Goal: Find contact information: Find contact information

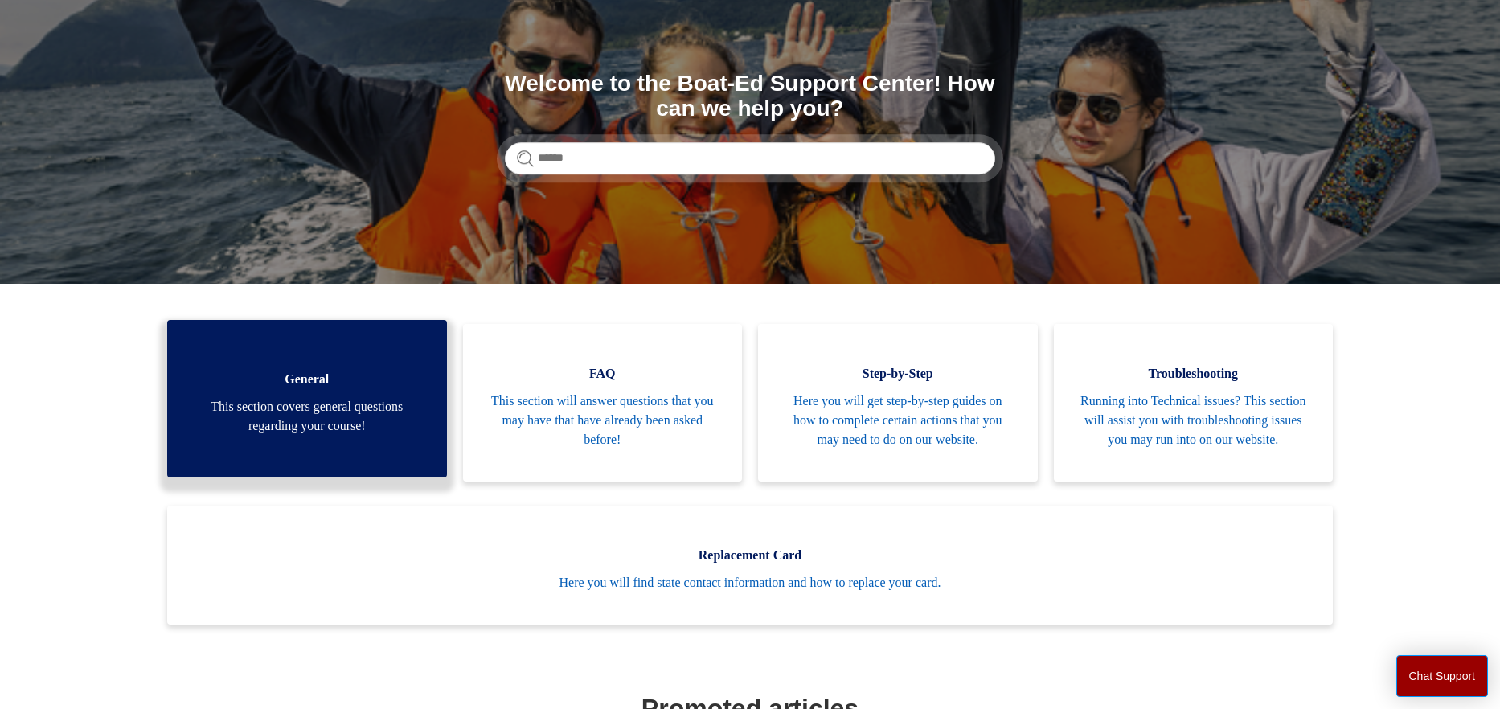
scroll to position [143, 0]
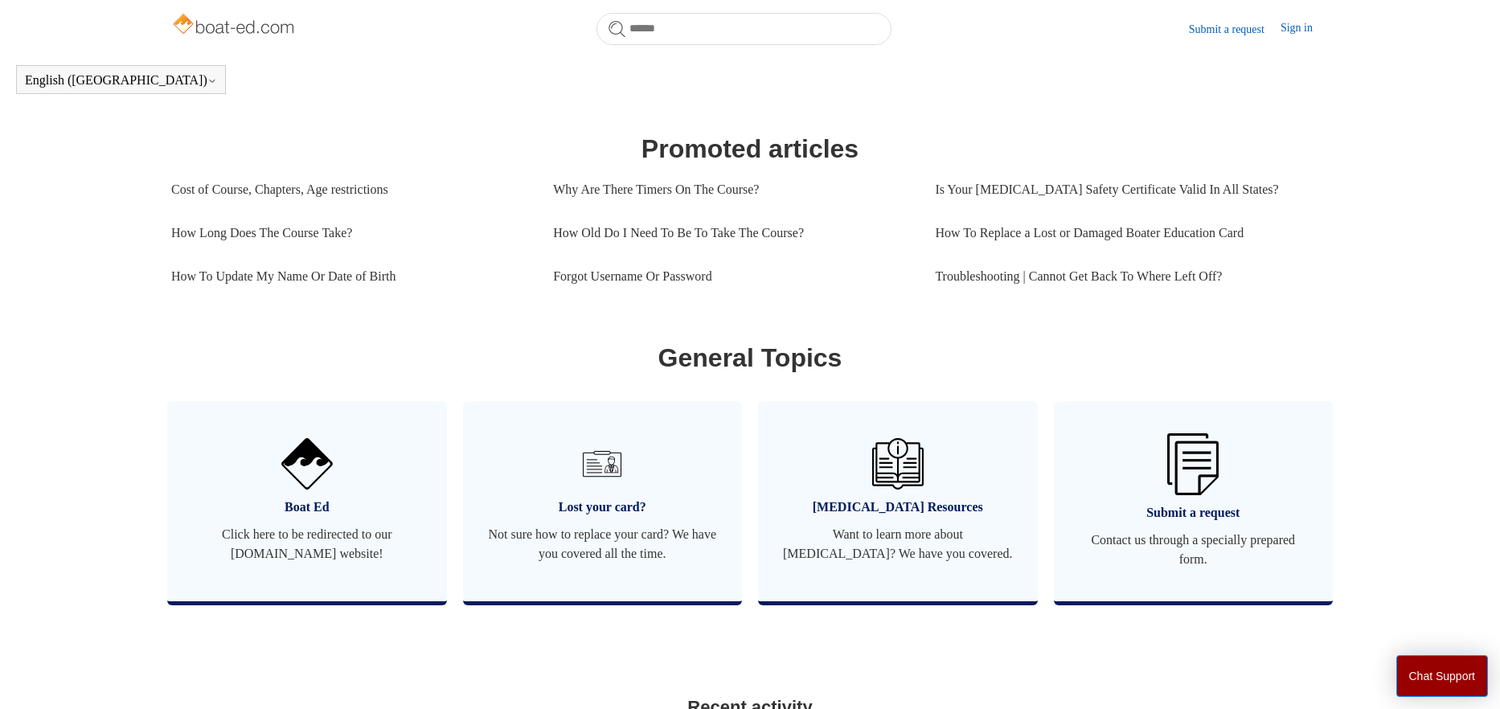
scroll to position [731, 0]
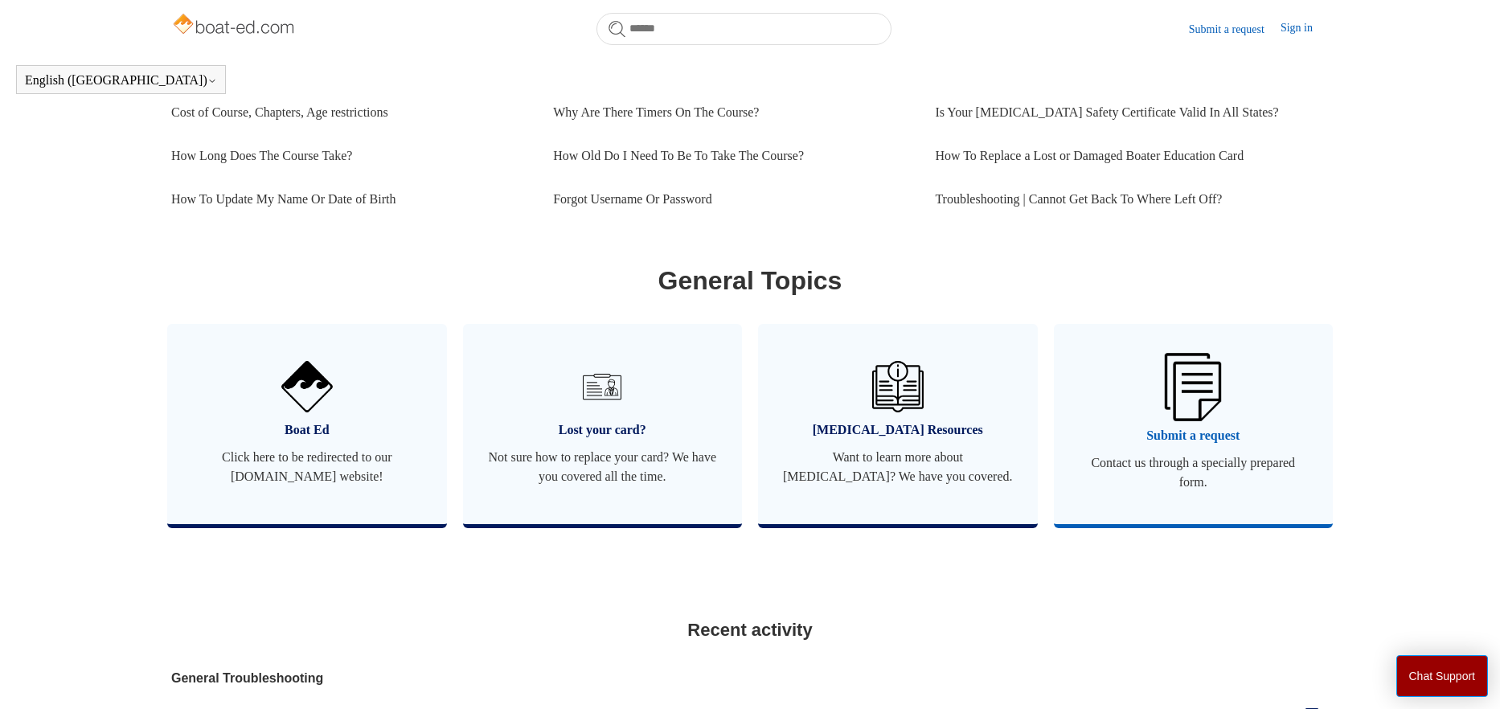
click at [1203, 419] on img at bounding box center [1193, 387] width 56 height 68
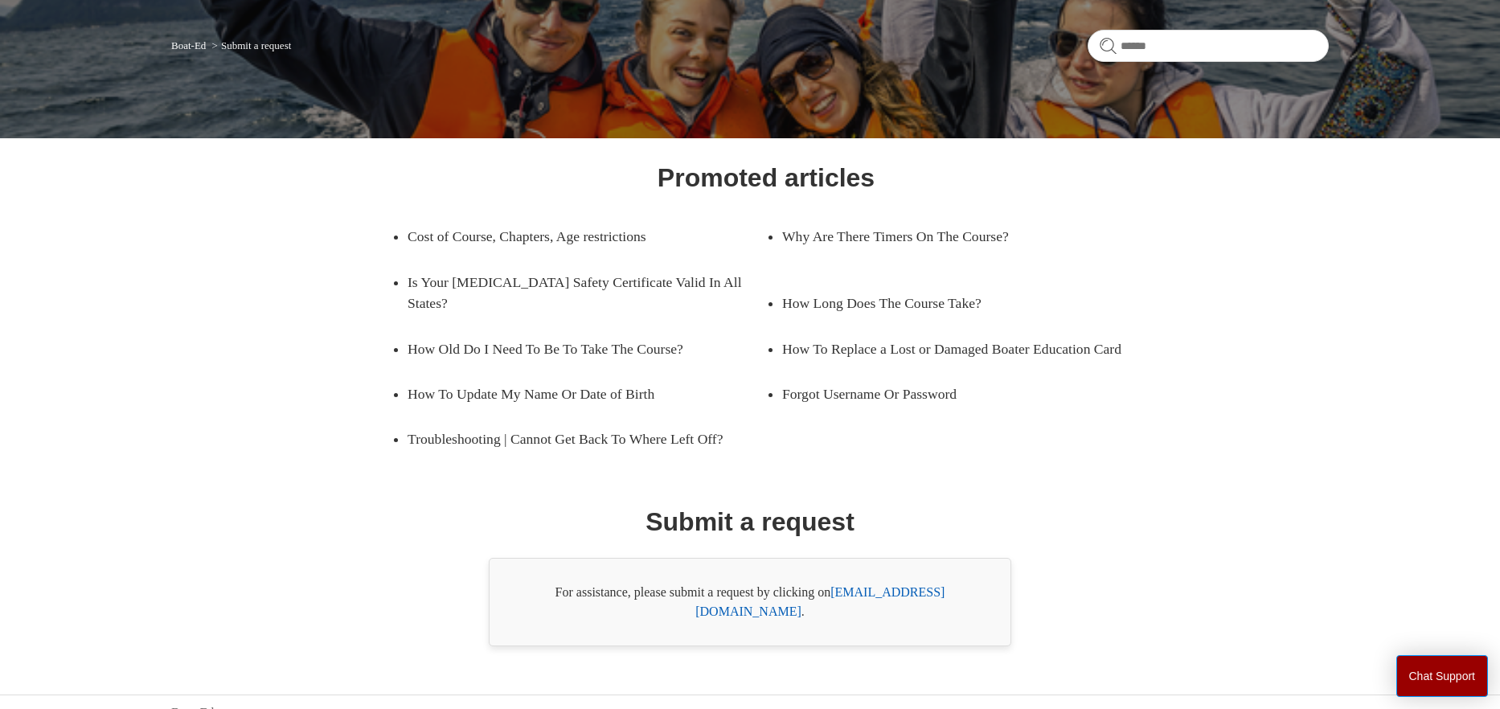
scroll to position [112, 0]
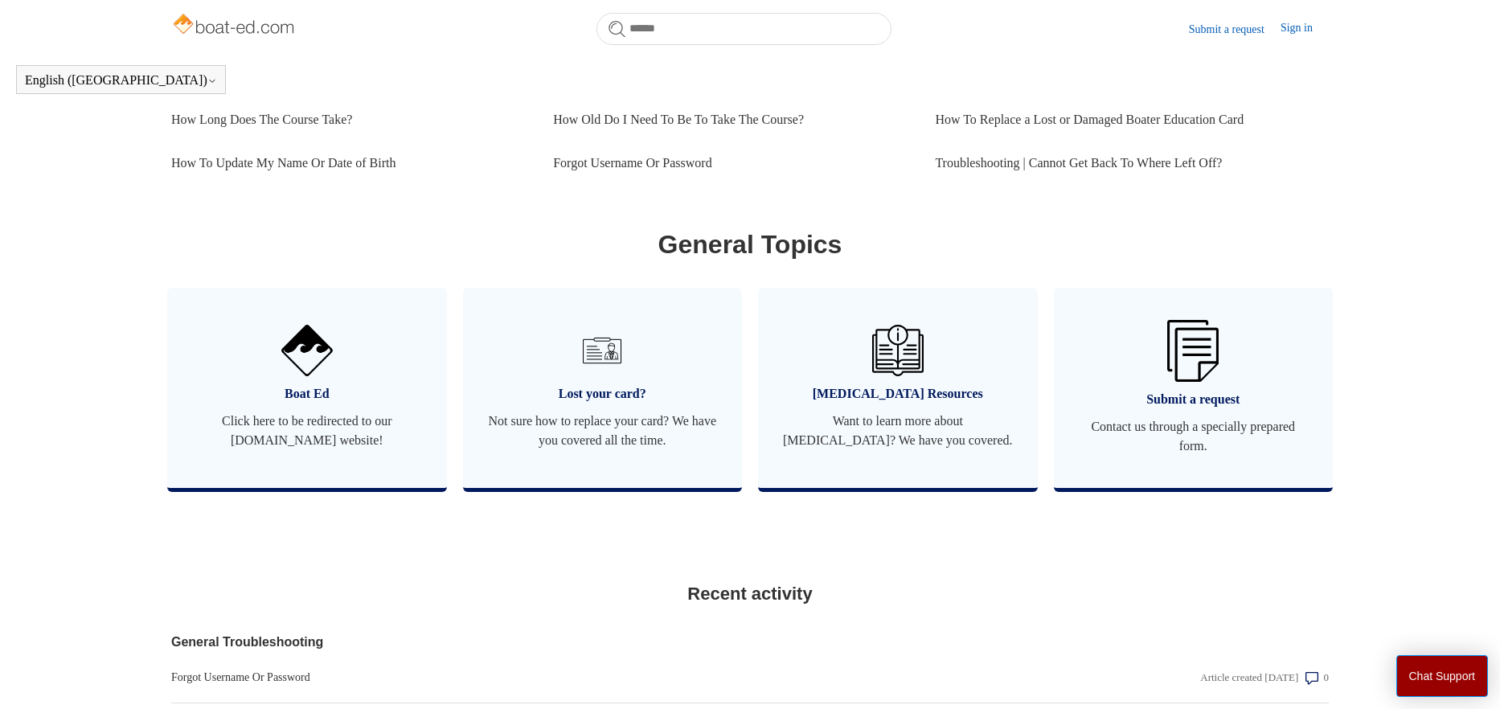
scroll to position [800, 0]
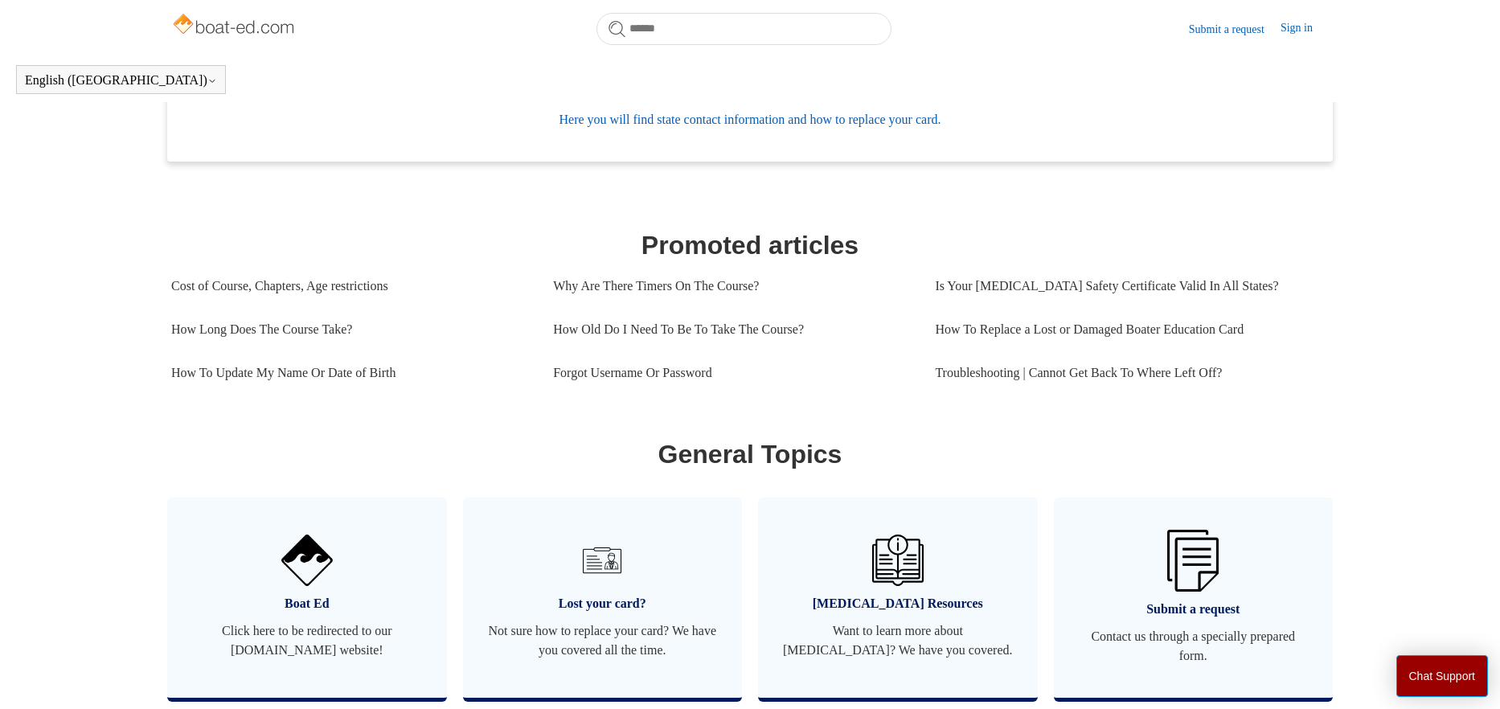
scroll to position [749, 0]
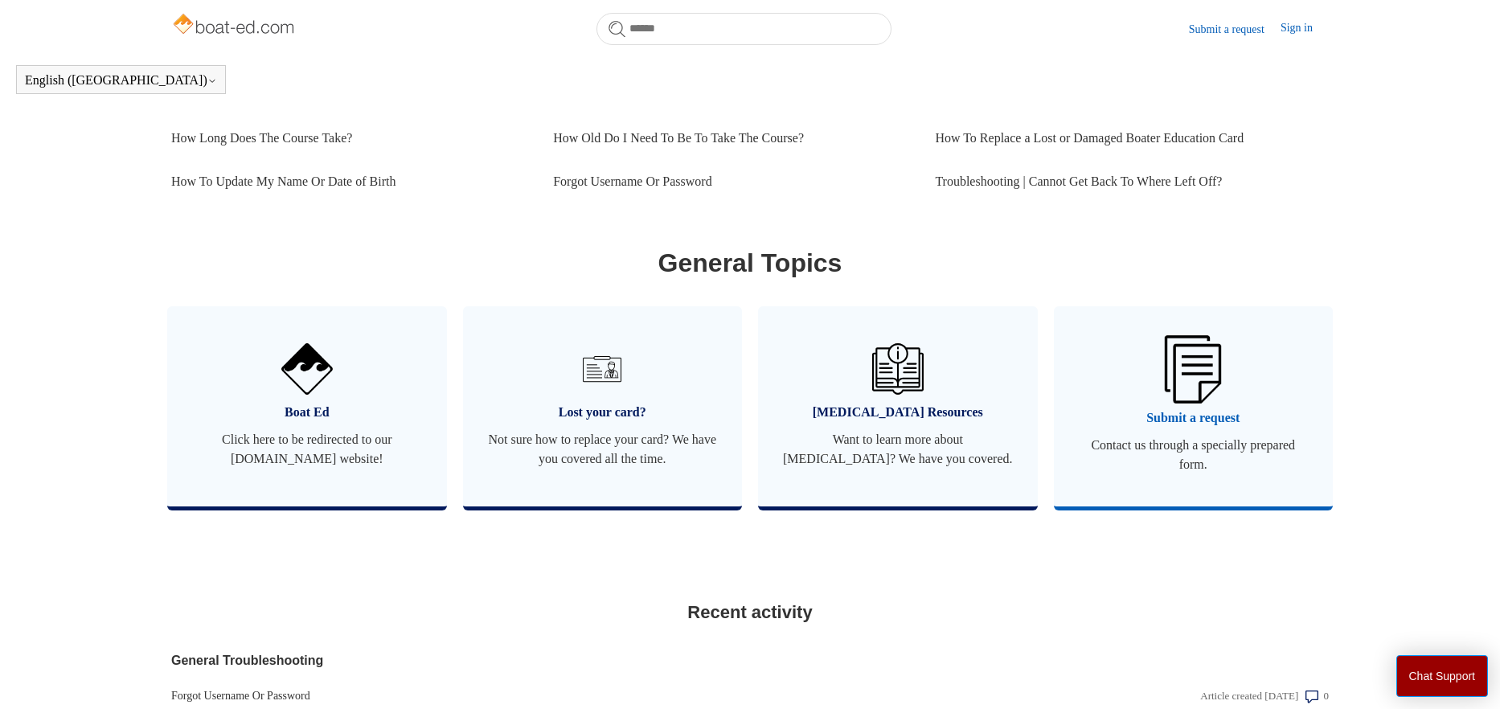
click at [1207, 428] on span "Submit a request" at bounding box center [1193, 417] width 231 height 19
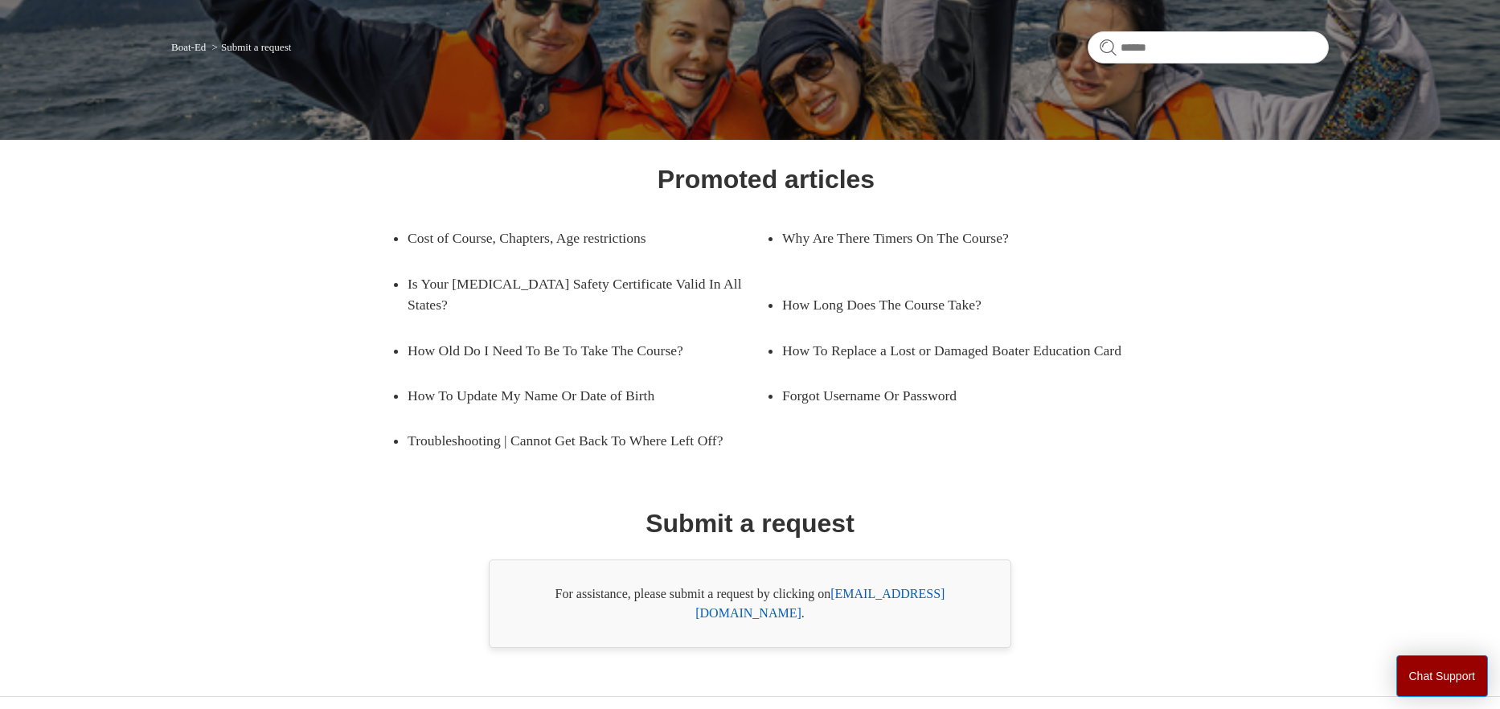
scroll to position [115, 0]
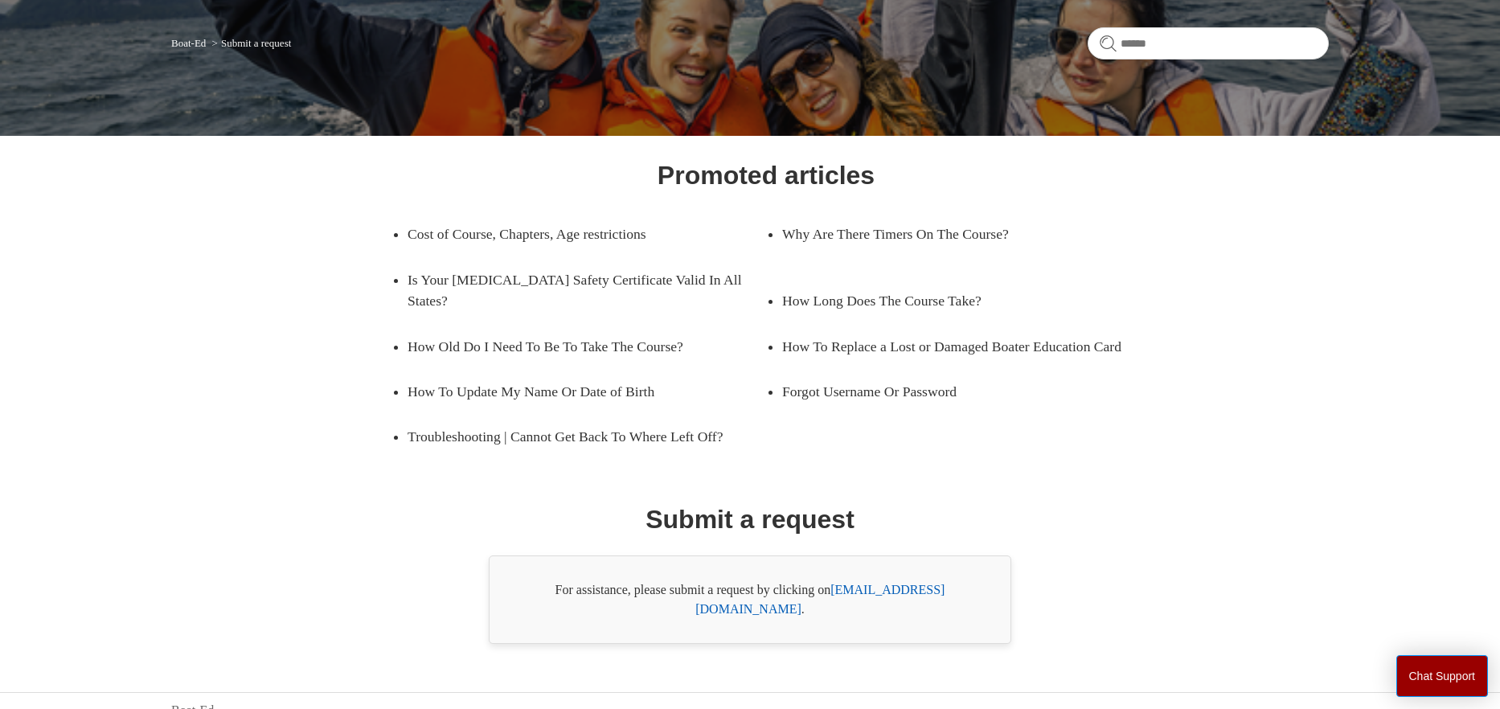
click at [903, 595] on link "[EMAIL_ADDRESS][DOMAIN_NAME]" at bounding box center [819, 599] width 249 height 33
drag, startPoint x: 978, startPoint y: 590, endPoint x: 837, endPoint y: 592, distance: 141.5
click at [837, 592] on div "For assistance, please submit a request by clicking on [EMAIL_ADDRESS][DOMAIN_N…" at bounding box center [750, 599] width 522 height 88
copy div "[EMAIL_ADDRESS][DOMAIN_NAME] ."
